Goal: Information Seeking & Learning: Learn about a topic

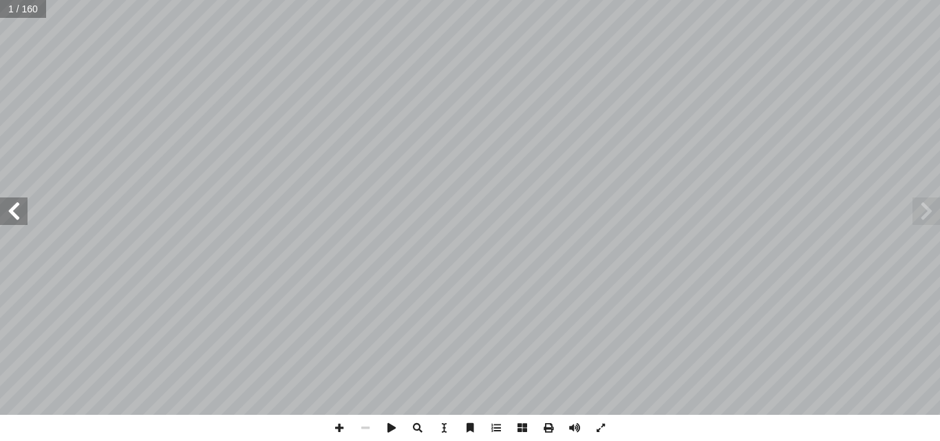
click at [21, 212] on span at bounding box center [14, 212] width 28 height 28
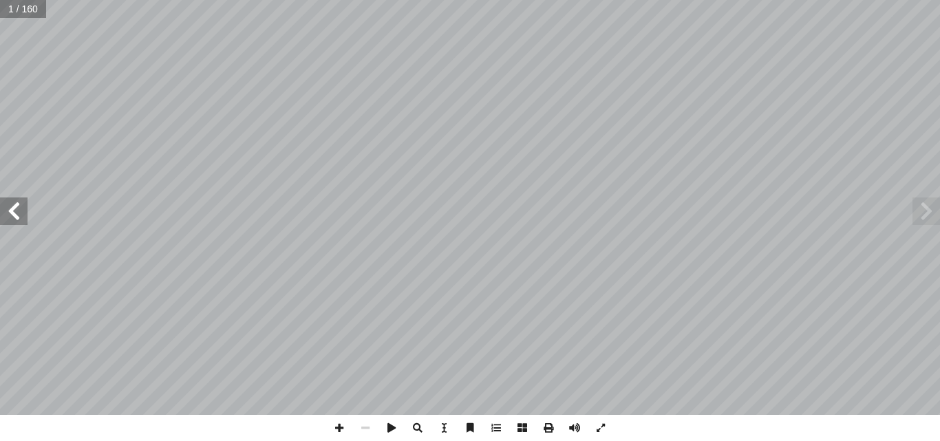
click at [21, 212] on span at bounding box center [14, 212] width 28 height 28
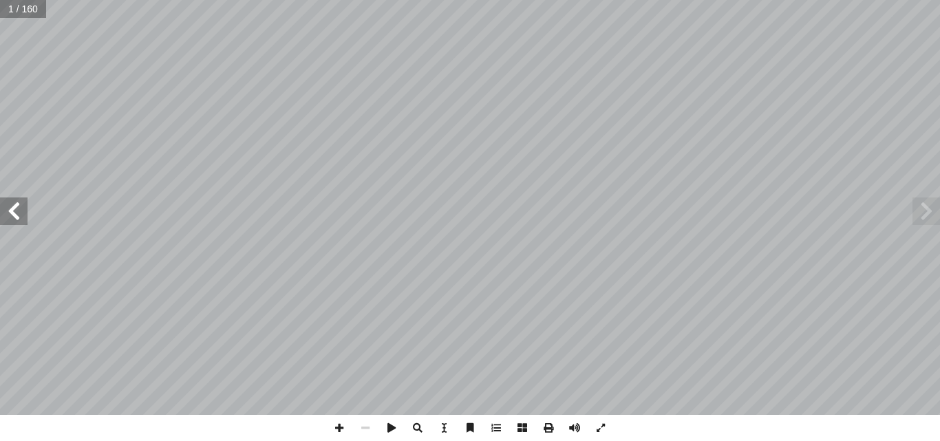
click at [21, 212] on span at bounding box center [14, 212] width 28 height 28
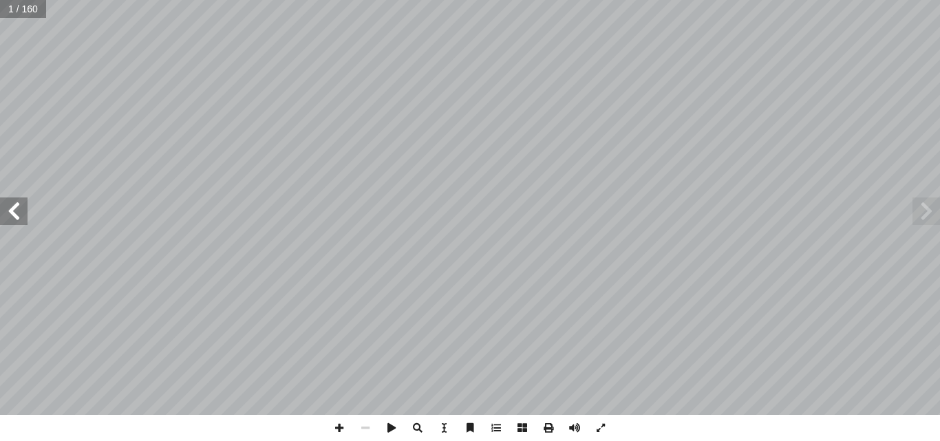
click at [21, 212] on span at bounding box center [14, 212] width 28 height 28
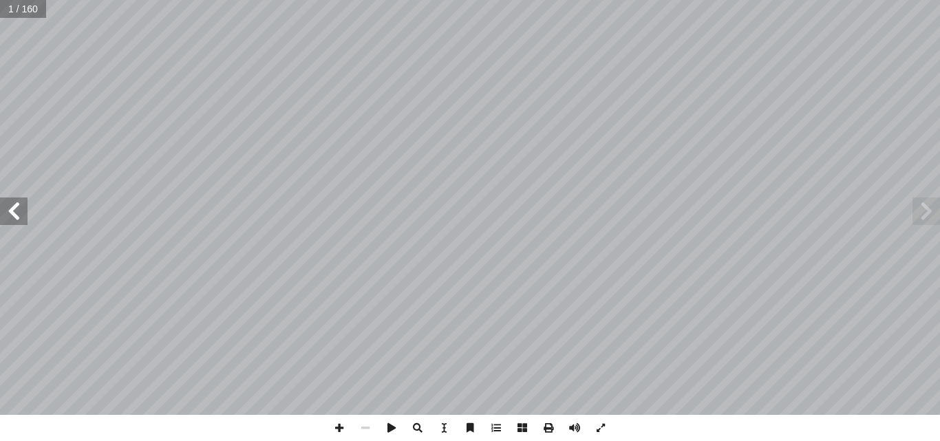
click at [21, 212] on span at bounding box center [14, 212] width 28 height 28
click at [340, 425] on span at bounding box center [339, 428] width 26 height 26
click at [25, 211] on span at bounding box center [14, 212] width 28 height 28
click at [930, 211] on span at bounding box center [927, 212] width 28 height 28
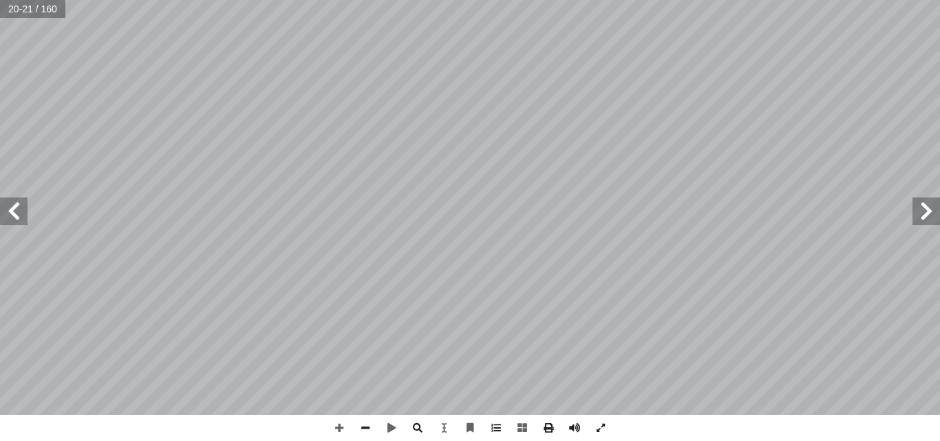
click at [930, 211] on span at bounding box center [927, 212] width 28 height 28
click at [339, 433] on span at bounding box center [339, 428] width 26 height 26
click at [937, 208] on span at bounding box center [927, 212] width 28 height 28
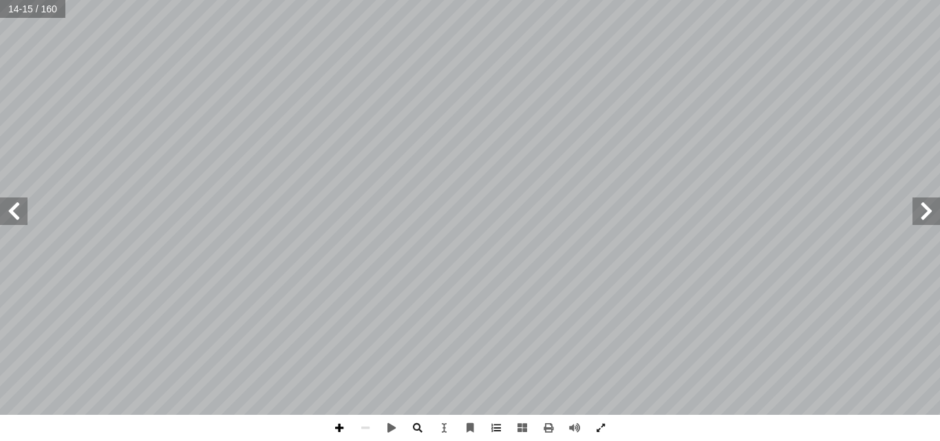
click at [337, 429] on span at bounding box center [339, 428] width 26 height 26
